Goal: Find specific page/section

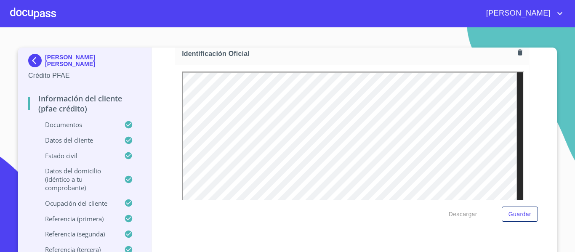
scroll to position [259, 0]
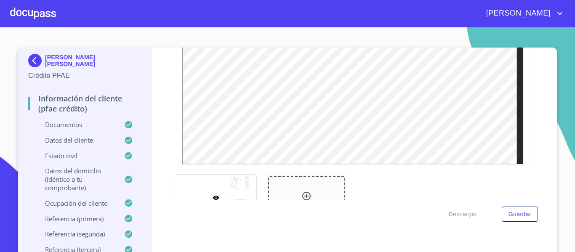
click at [36, 63] on img at bounding box center [36, 60] width 17 height 13
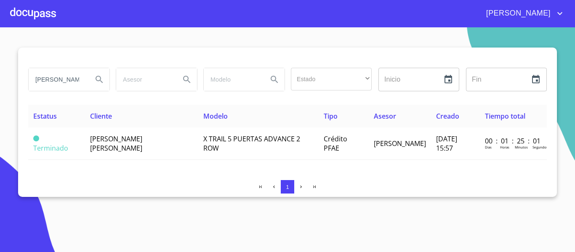
click at [80, 78] on input "[PERSON_NAME]" at bounding box center [57, 79] width 57 height 23
type input "E"
type input "[PERSON_NAME]"
click at [98, 75] on icon "Search" at bounding box center [99, 80] width 10 height 10
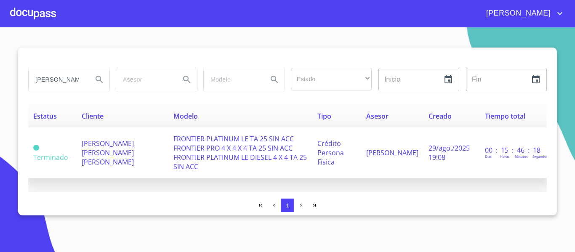
click at [114, 149] on span "[PERSON_NAME] [PERSON_NAME] [PERSON_NAME]" at bounding box center [108, 153] width 52 height 28
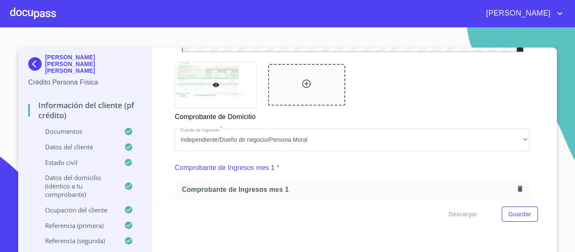
scroll to position [463, 0]
